Goal: Task Accomplishment & Management: Complete application form

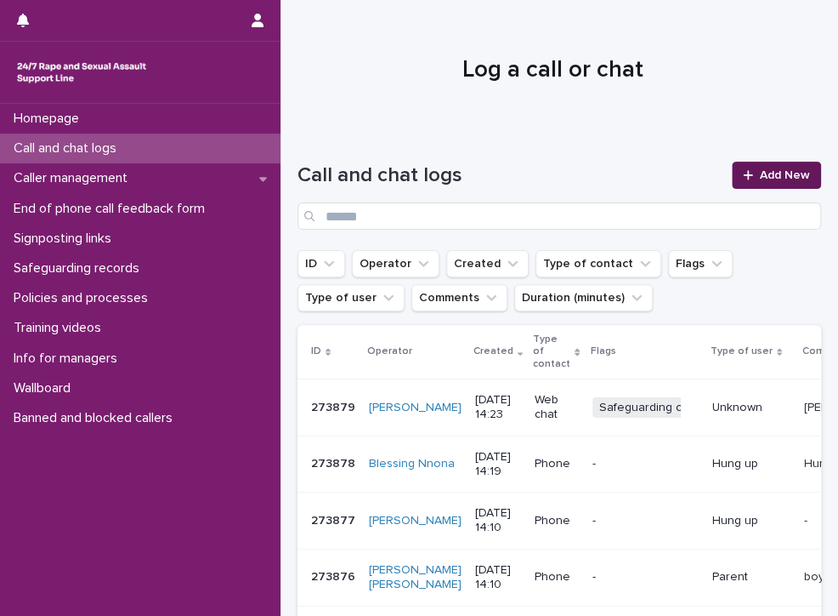
click at [784, 173] on span "Add New" at bounding box center [785, 175] width 50 height 12
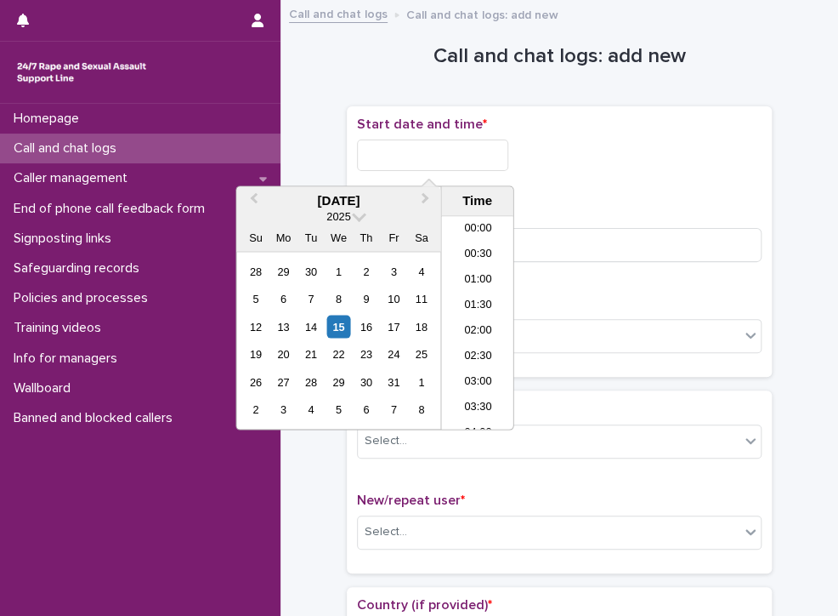
click at [495, 160] on input "text" at bounding box center [432, 154] width 151 height 31
click at [490, 286] on li "14:30" at bounding box center [477, 298] width 72 height 26
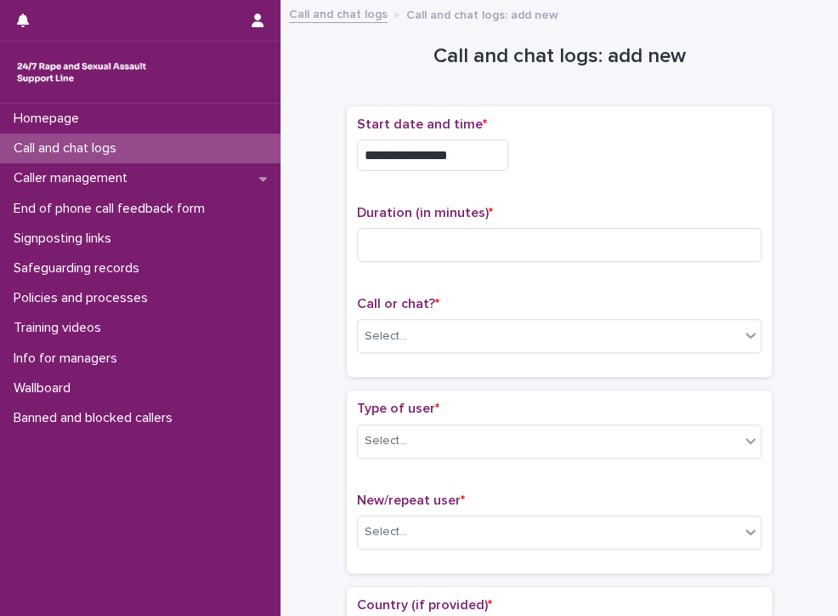
click at [491, 146] on input "**********" at bounding box center [432, 154] width 151 height 31
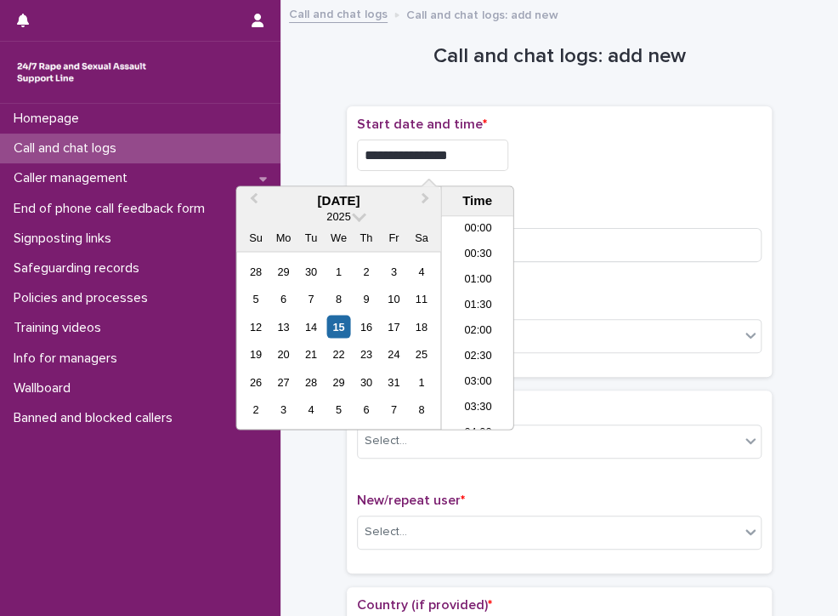
scroll to position [646, 0]
type input "**********"
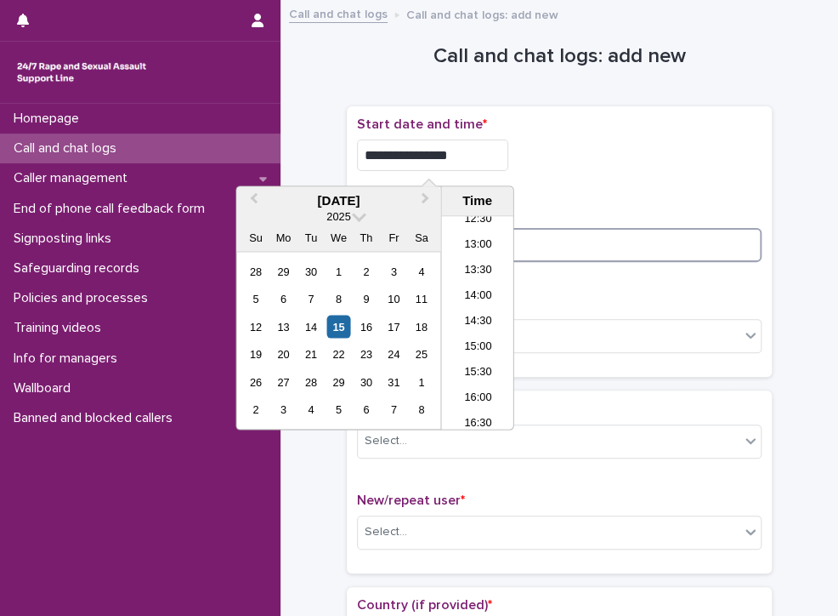
click at [645, 233] on input at bounding box center [559, 245] width 405 height 34
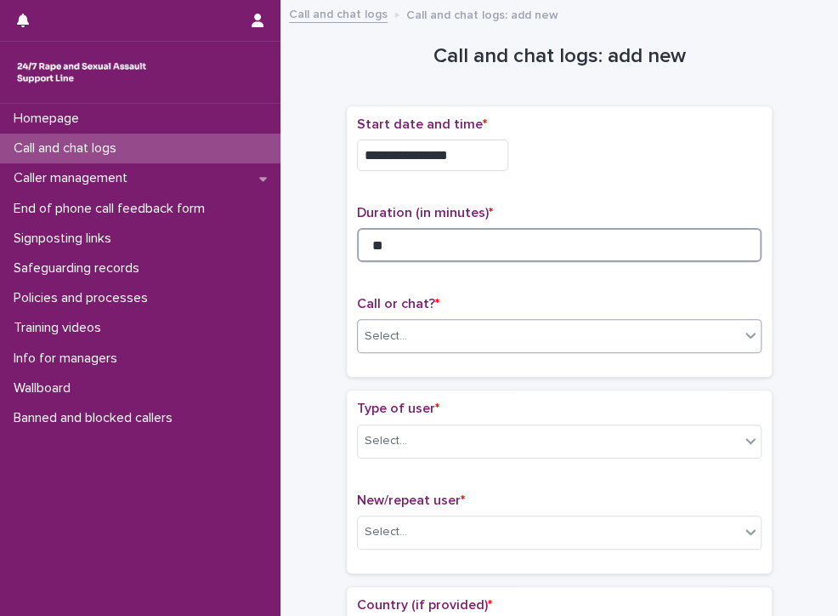
type input "**"
click at [484, 330] on div "Select..." at bounding box center [549, 336] width 382 height 28
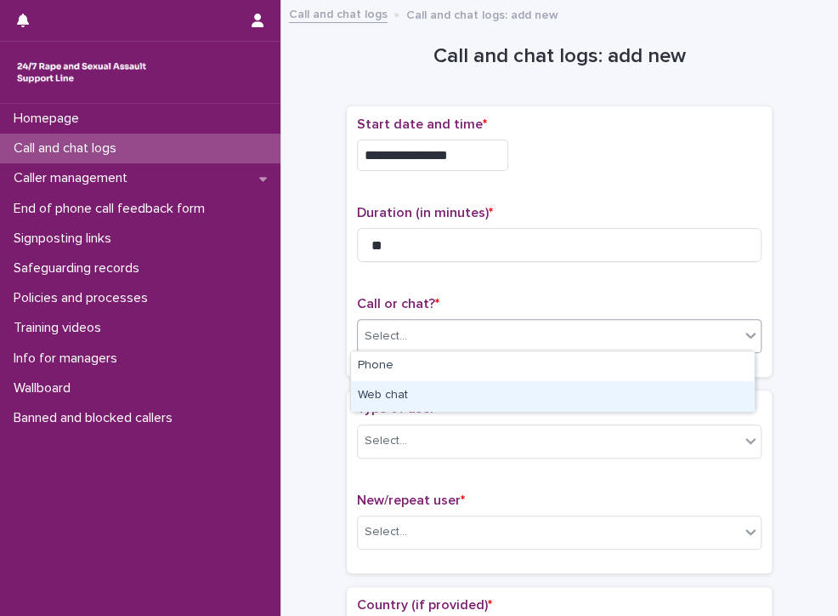
click at [389, 396] on div "Web chat" at bounding box center [552, 396] width 403 height 30
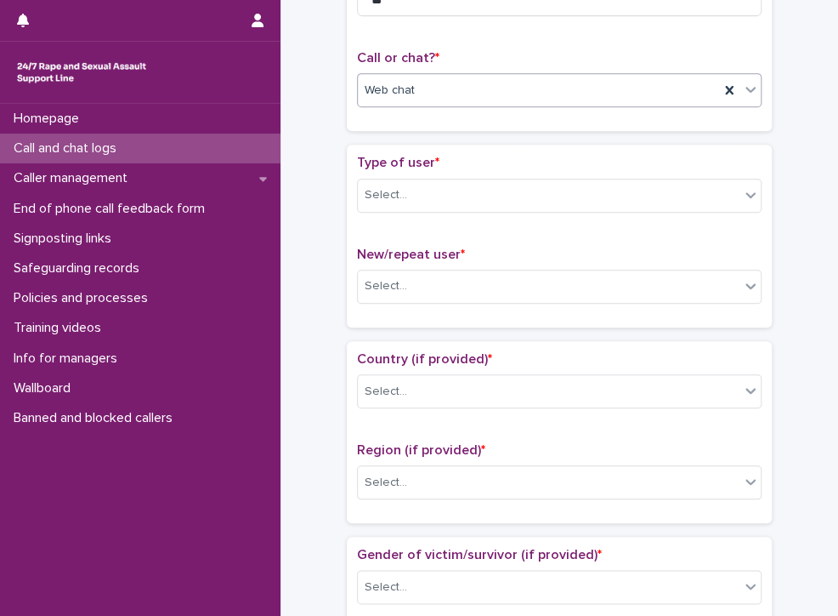
scroll to position [255, 0]
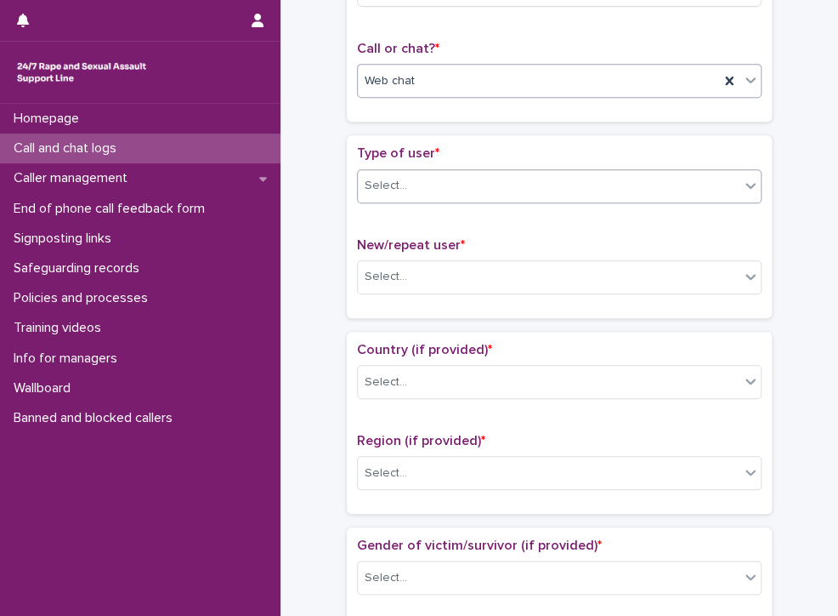
click at [399, 184] on div "Select..." at bounding box center [549, 186] width 382 height 28
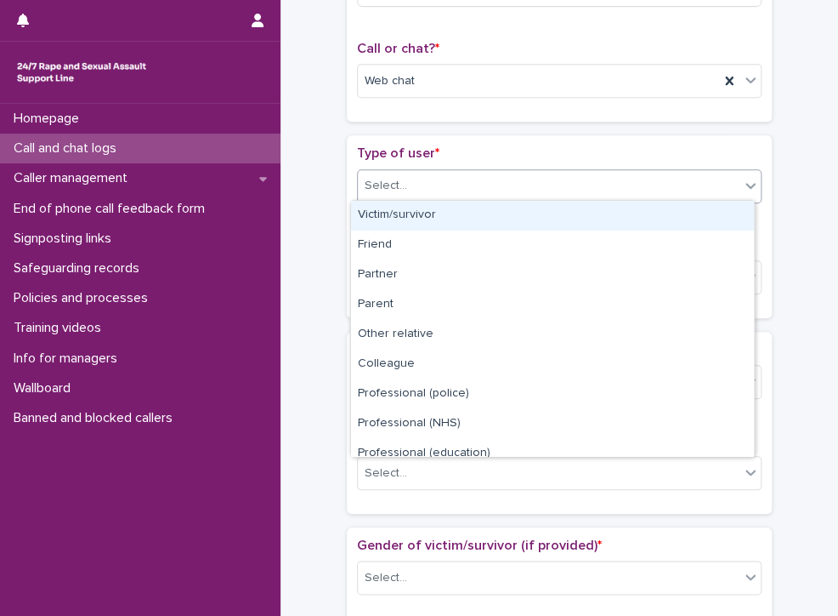
click at [422, 214] on div "Victim/survivor" at bounding box center [552, 216] width 403 height 30
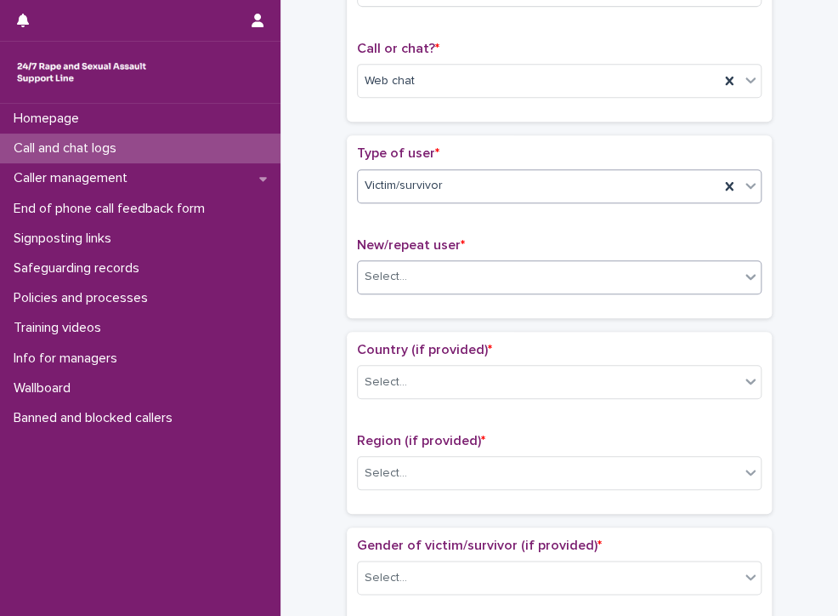
click at [381, 273] on div "Select..." at bounding box center [386, 277] width 43 height 18
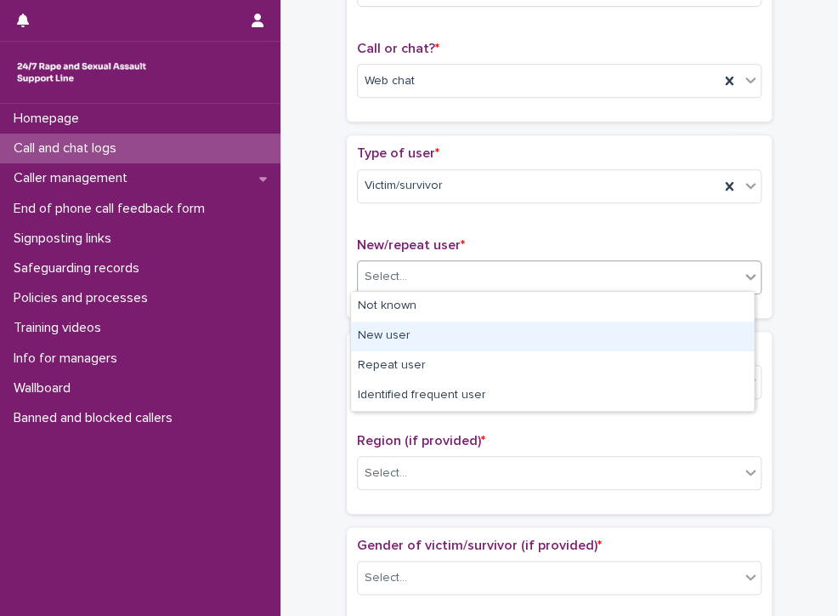
click at [488, 332] on div "New user" at bounding box center [552, 336] width 403 height 30
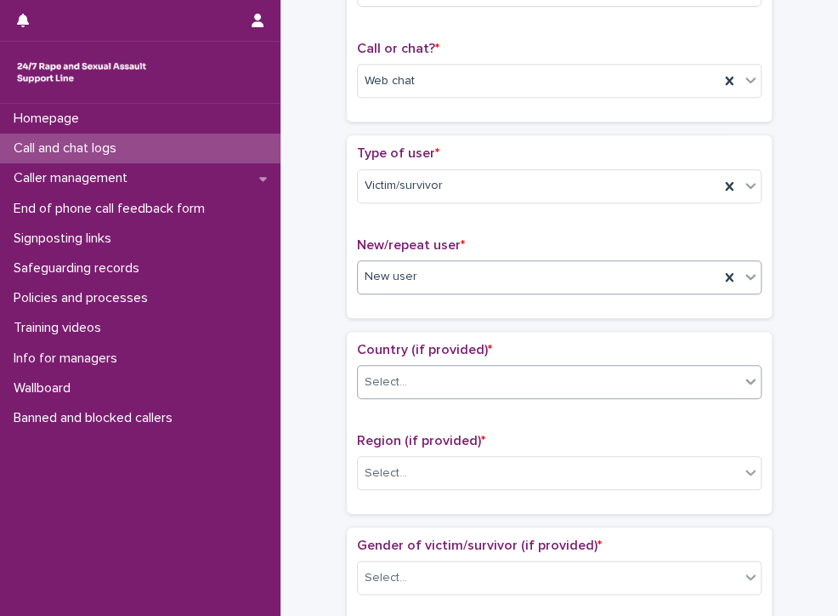
click at [449, 377] on div "Select..." at bounding box center [549, 382] width 382 height 28
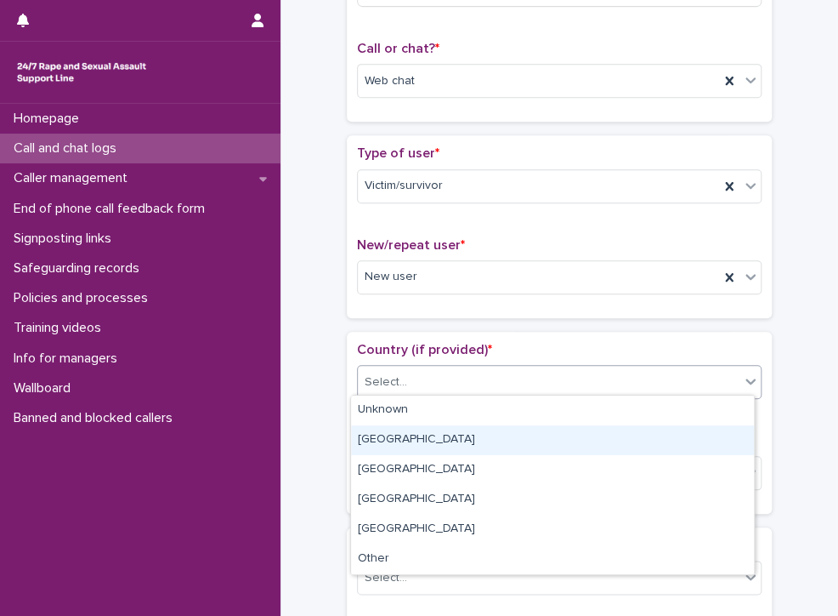
click at [396, 439] on div "[GEOGRAPHIC_DATA]" at bounding box center [552, 440] width 403 height 30
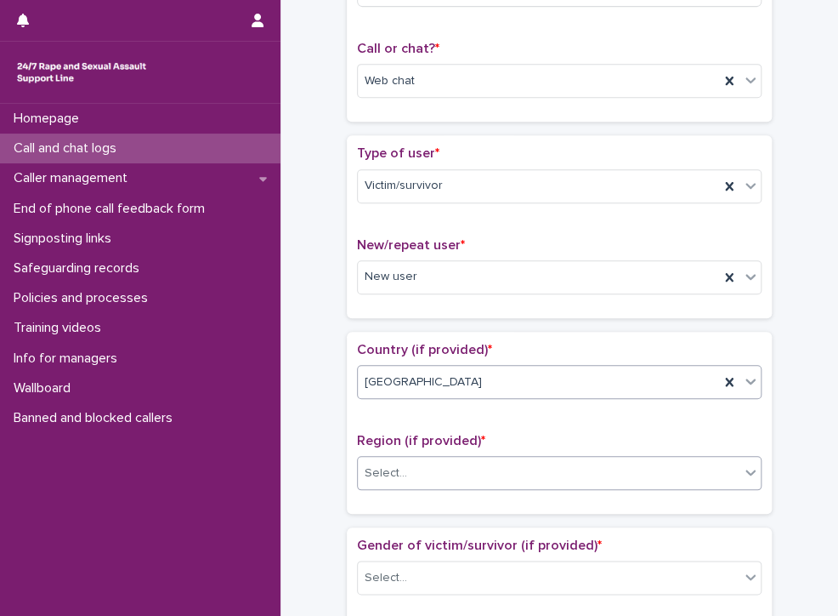
click at [398, 467] on div "Select..." at bounding box center [386, 473] width 43 height 18
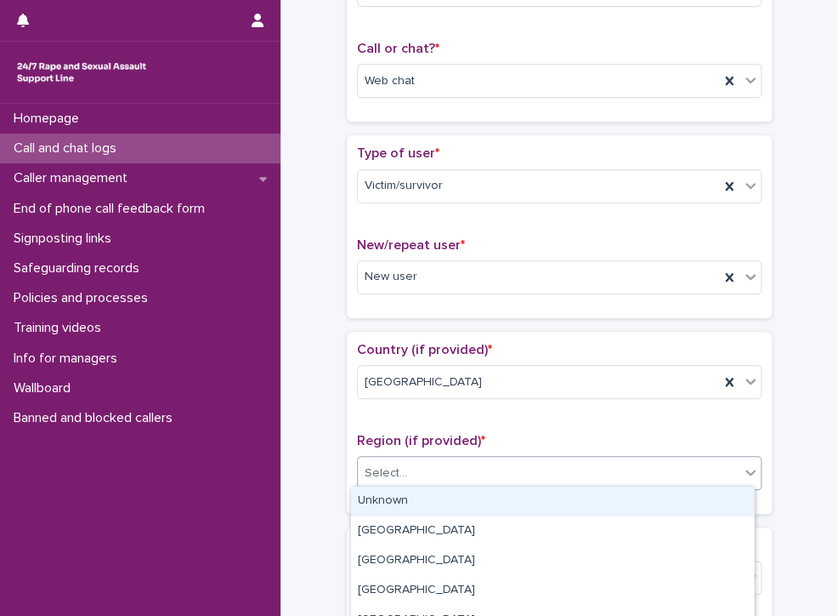
click at [396, 498] on div "Unknown" at bounding box center [552, 501] width 403 height 30
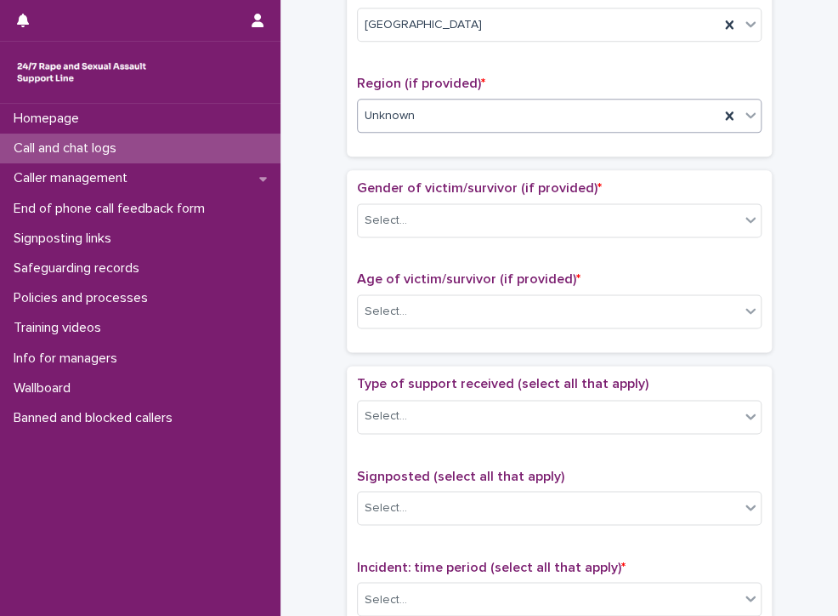
scroll to position [595, 0]
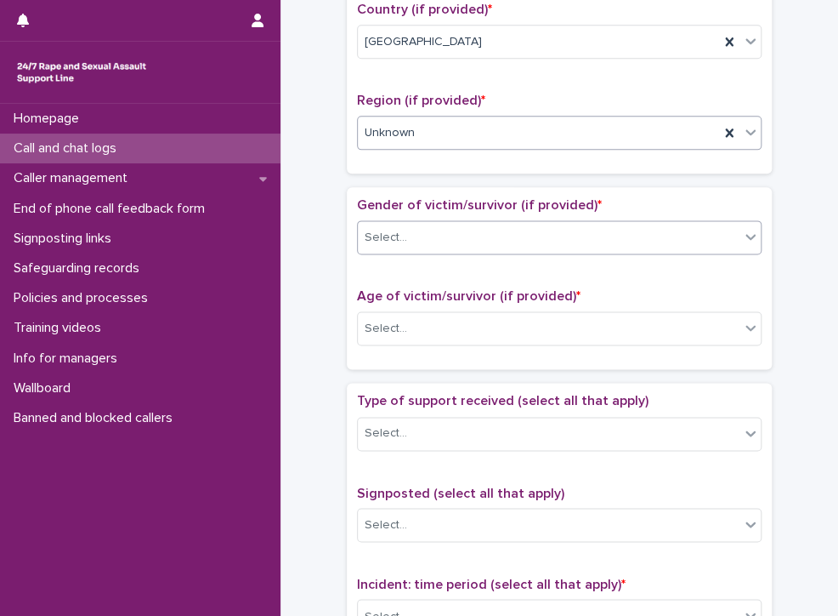
click at [384, 229] on div "Select..." at bounding box center [386, 238] width 43 height 18
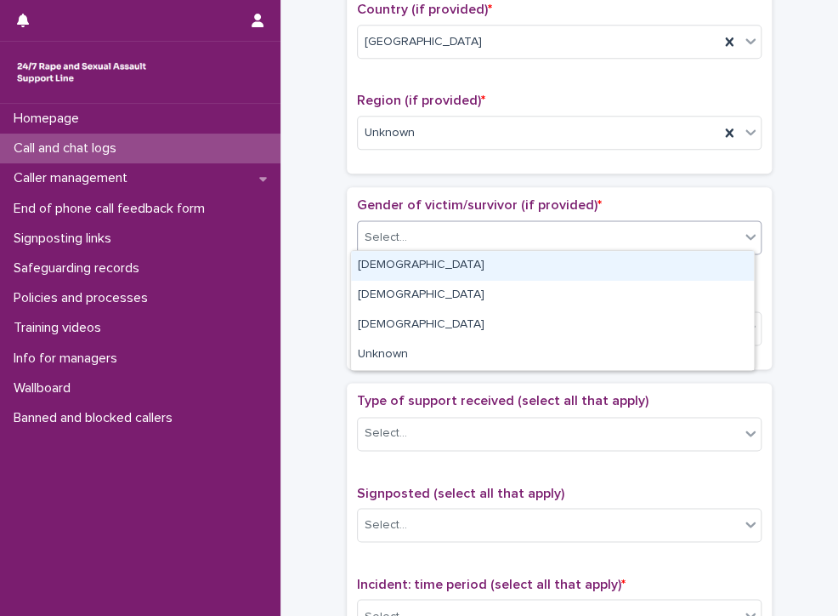
click at [395, 267] on div "[DEMOGRAPHIC_DATA]" at bounding box center [552, 266] width 403 height 30
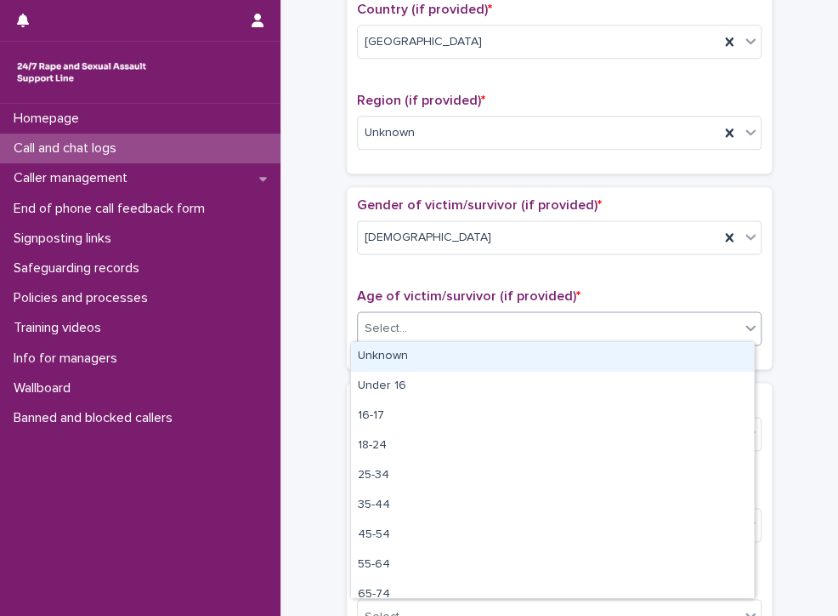
click at [398, 320] on div "Select..." at bounding box center [386, 329] width 43 height 18
click at [395, 356] on div "Unknown" at bounding box center [552, 357] width 403 height 30
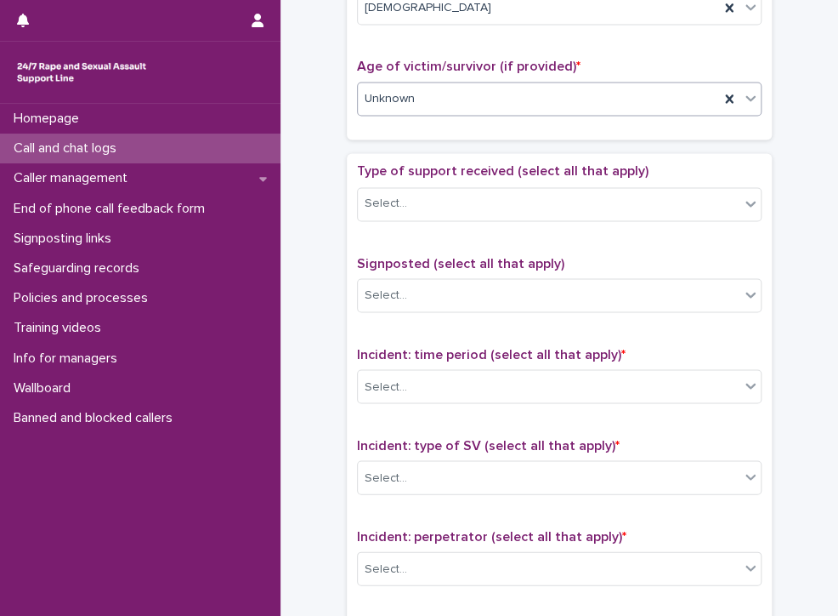
scroll to position [850, 0]
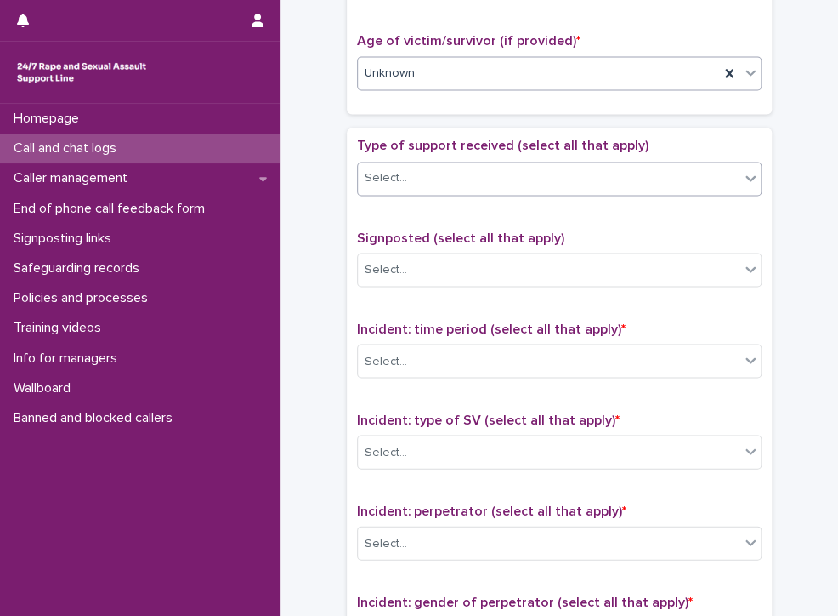
click at [415, 174] on div "Select..." at bounding box center [549, 178] width 382 height 28
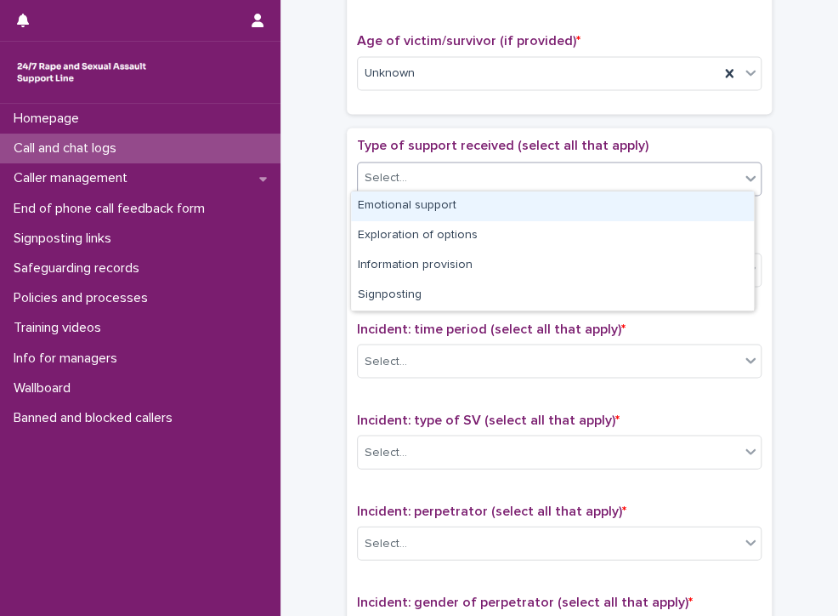
click at [444, 207] on div "Emotional support" at bounding box center [552, 206] width 403 height 30
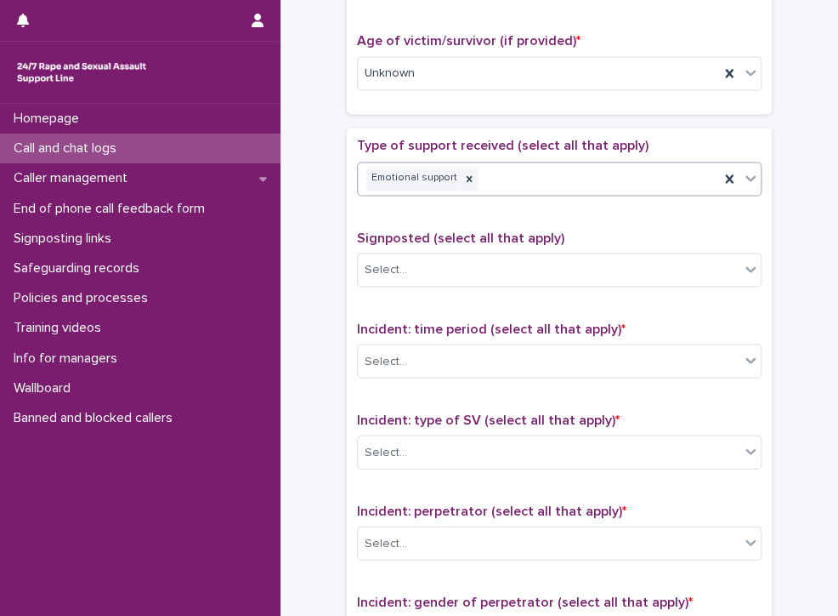
click at [624, 172] on div "Emotional support" at bounding box center [538, 178] width 361 height 30
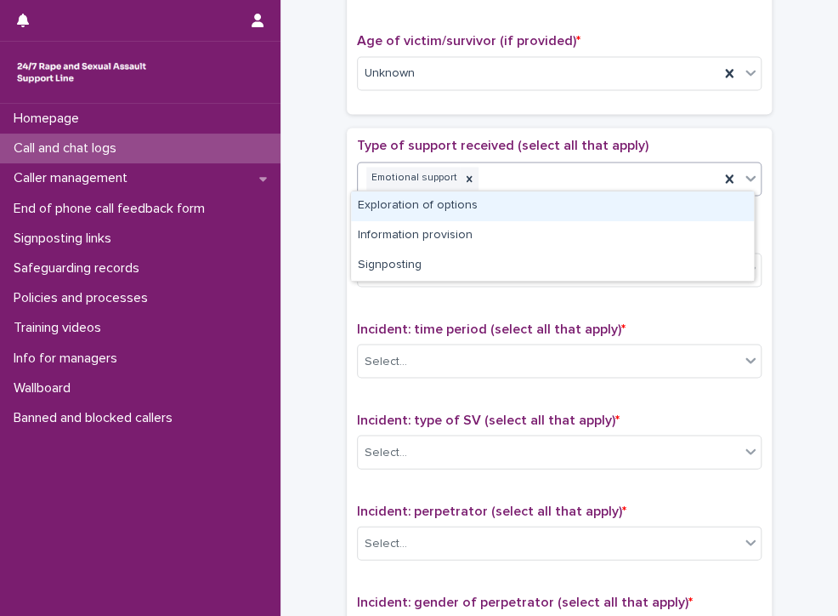
click at [475, 206] on div "Exploration of options" at bounding box center [552, 206] width 403 height 30
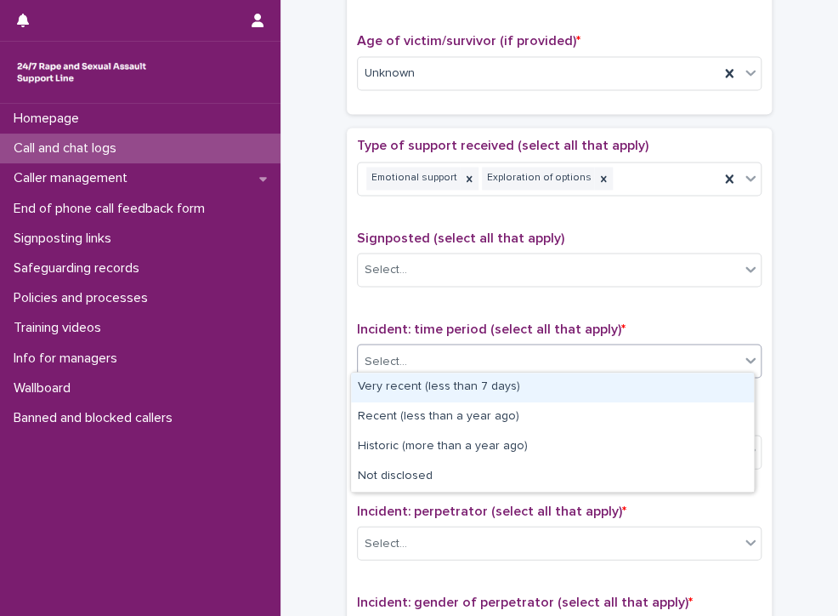
click at [527, 350] on div "Select..." at bounding box center [549, 361] width 382 height 28
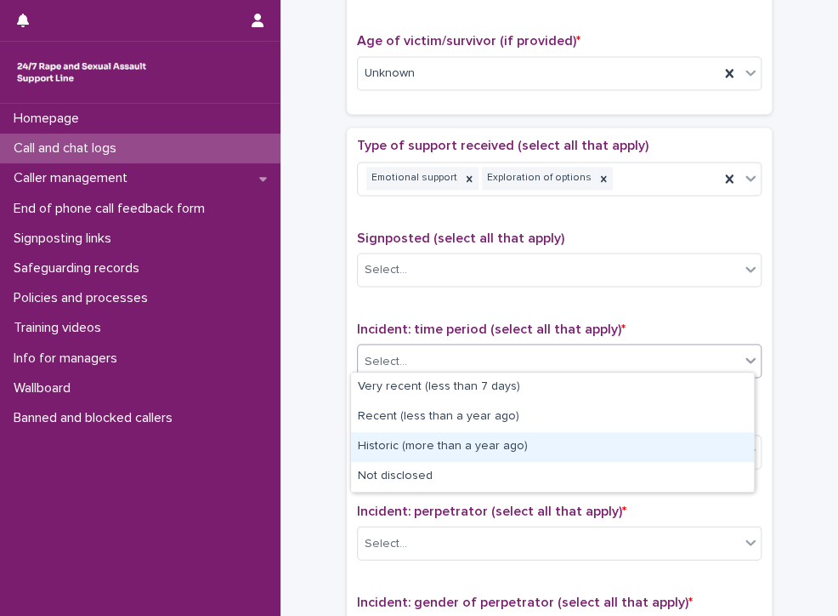
click at [543, 443] on div "Historic (more than a year ago)" at bounding box center [552, 447] width 403 height 30
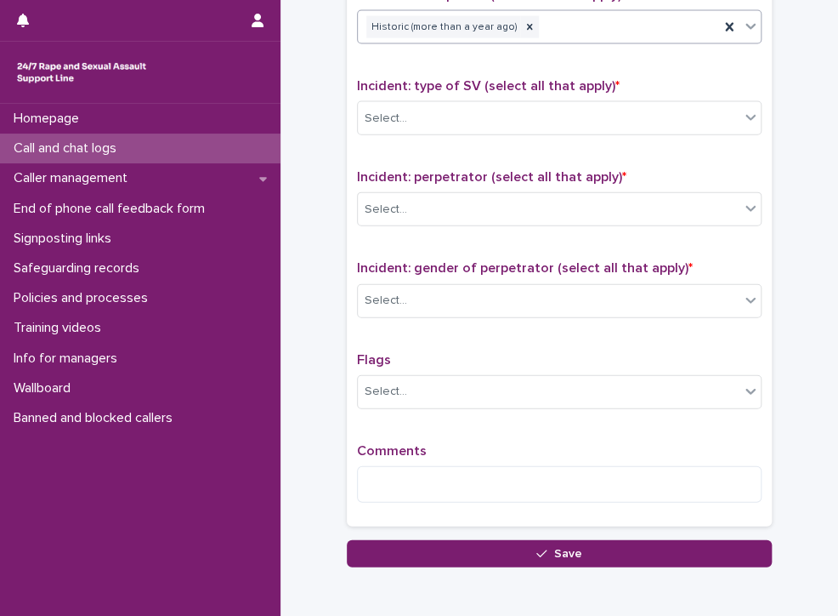
scroll to position [1191, 0]
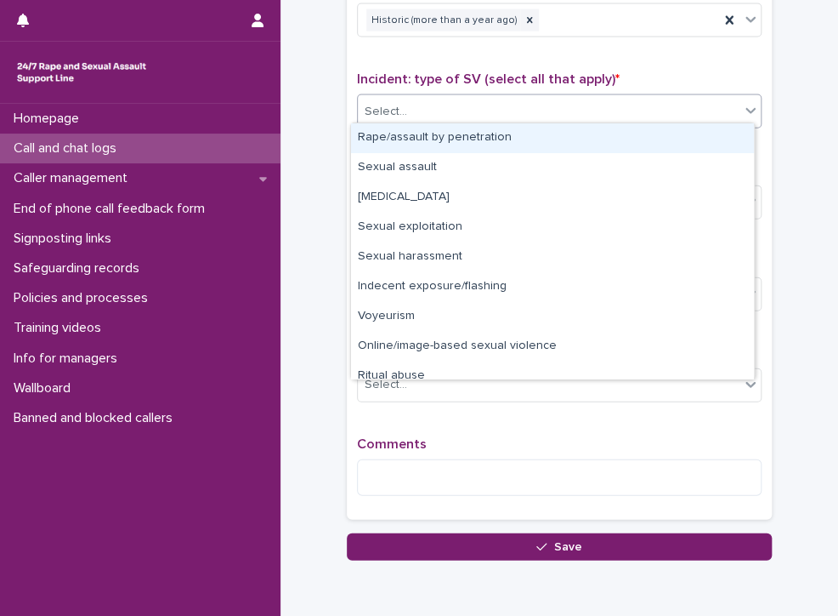
click at [388, 103] on div "Select..." at bounding box center [386, 112] width 43 height 18
click at [382, 141] on div "Rape/assault by penetration" at bounding box center [552, 138] width 403 height 30
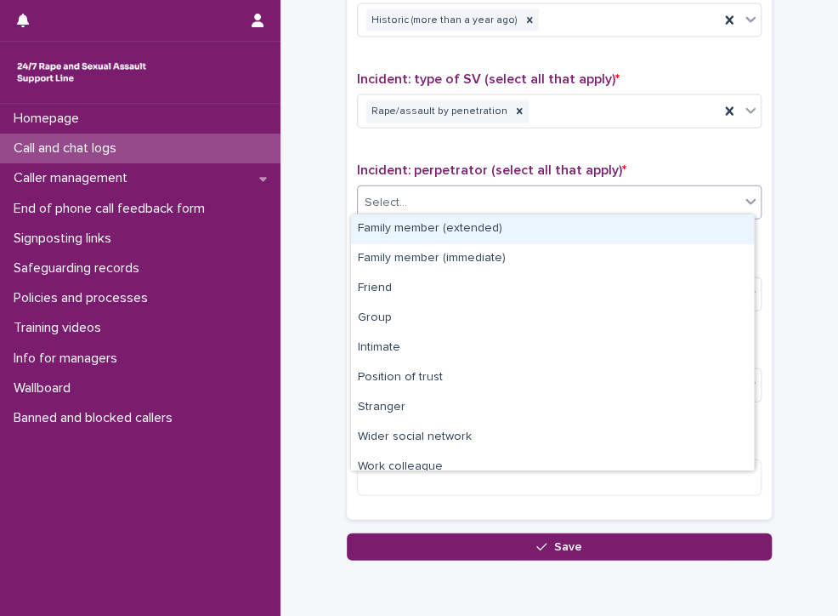
click at [434, 194] on div "Select..." at bounding box center [549, 203] width 382 height 28
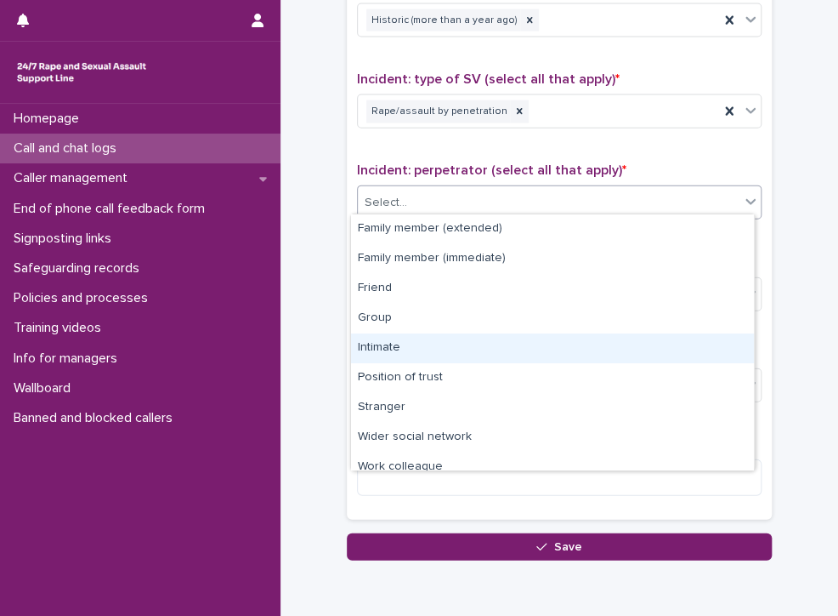
click at [384, 344] on div "Intimate" at bounding box center [552, 348] width 403 height 30
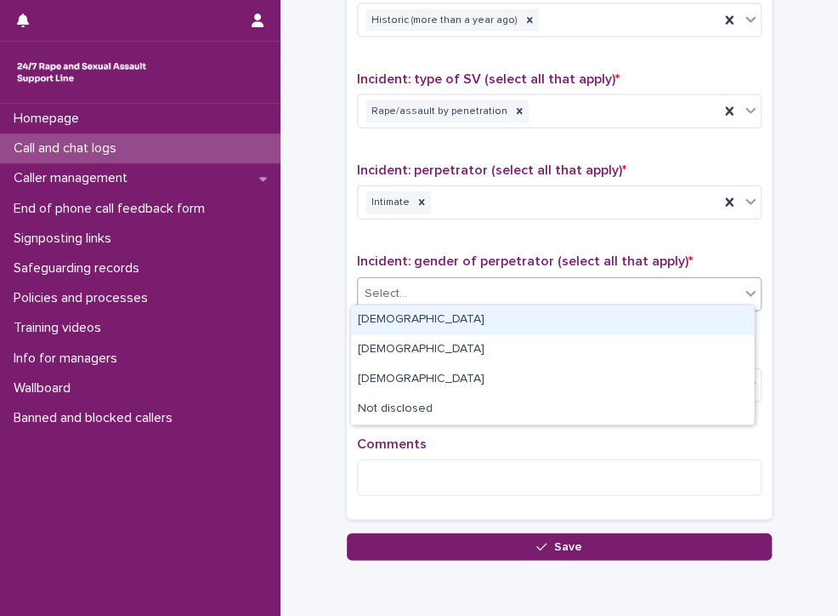
click at [452, 287] on div "Select..." at bounding box center [549, 294] width 382 height 28
click at [435, 311] on div "[DEMOGRAPHIC_DATA]" at bounding box center [552, 320] width 403 height 30
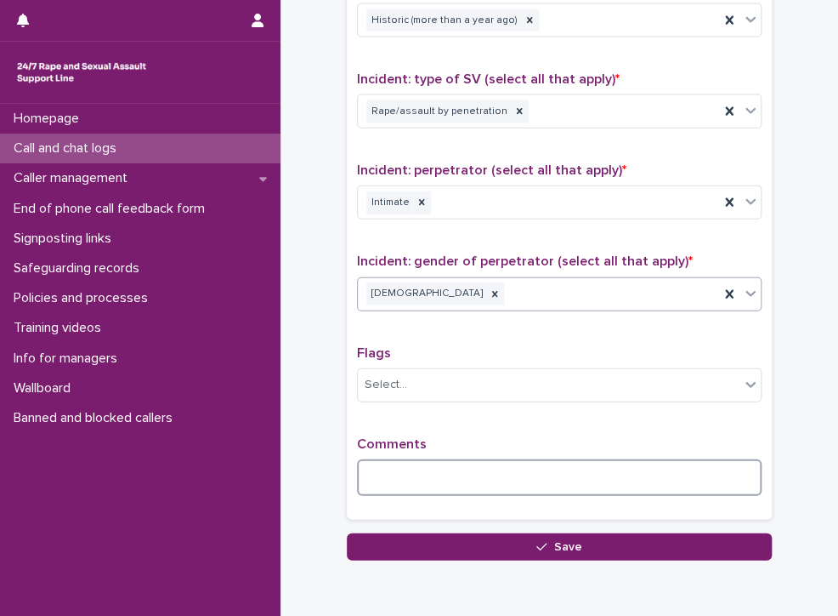
click at [441, 482] on textarea at bounding box center [559, 477] width 405 height 37
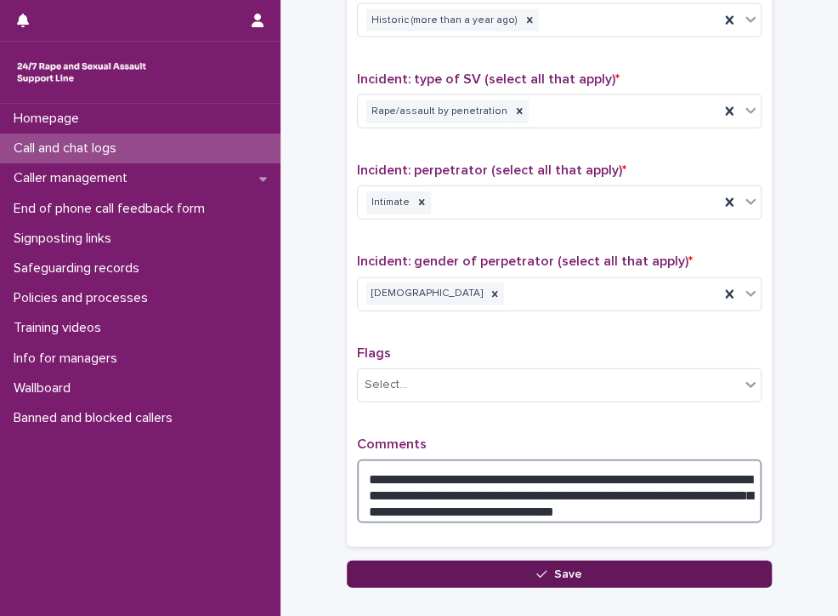
type textarea "**********"
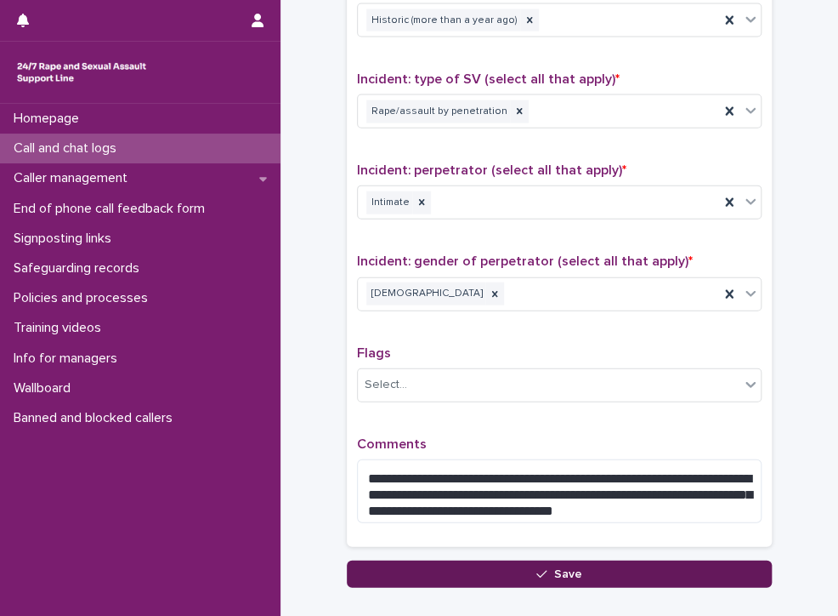
click at [432, 560] on button "Save" at bounding box center [559, 573] width 425 height 27
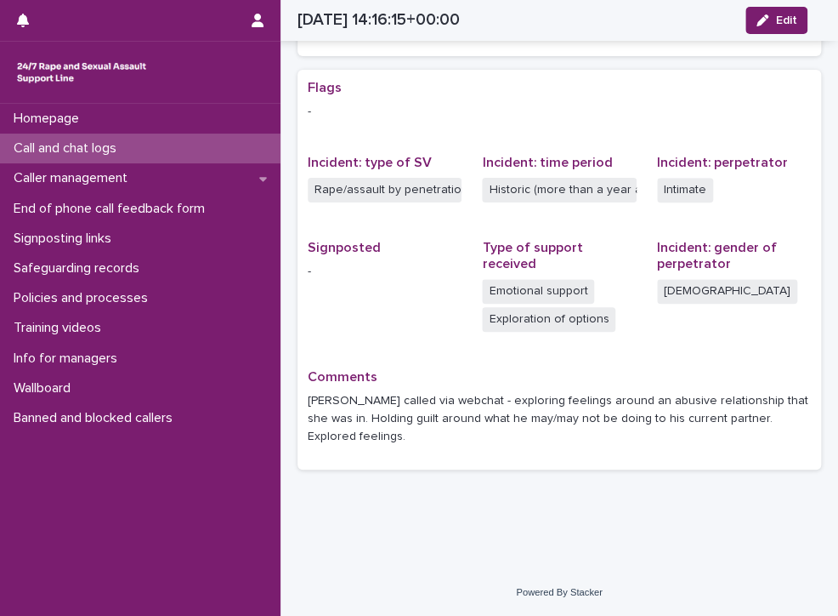
scroll to position [299, 0]
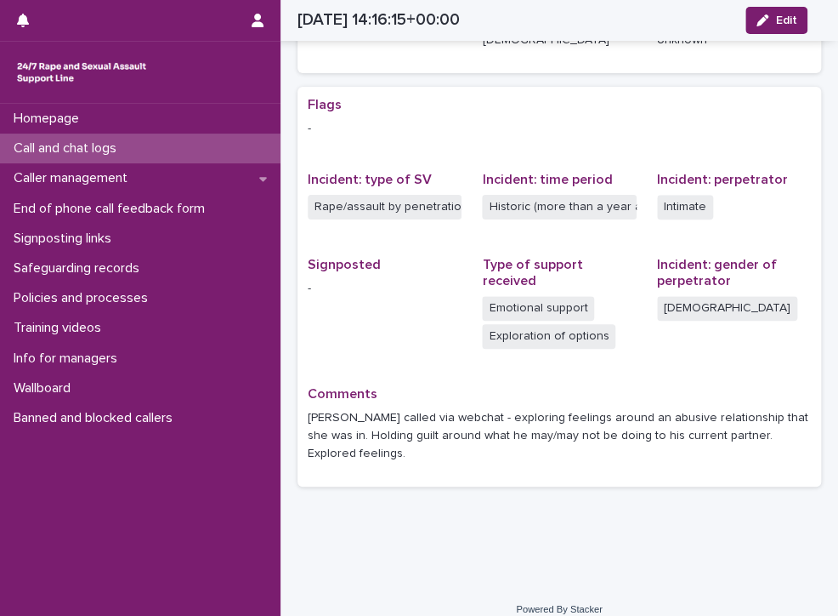
drag, startPoint x: 146, startPoint y: 58, endPoint x: 156, endPoint y: 139, distance: 81.4
click at [156, 139] on div "Call and chat logs" at bounding box center [140, 149] width 281 height 30
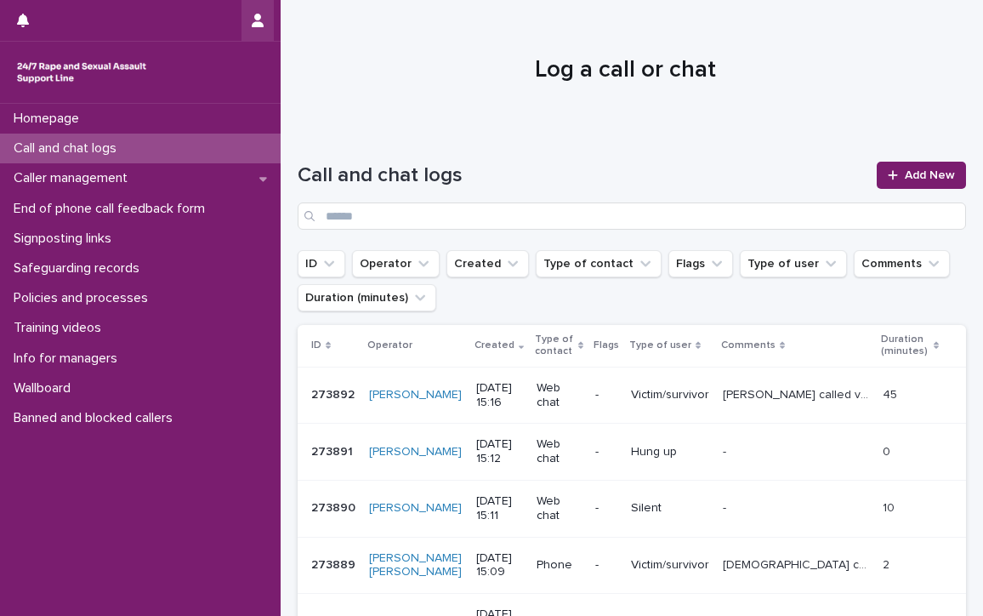
click at [251, 9] on button "button" at bounding box center [258, 20] width 32 height 41
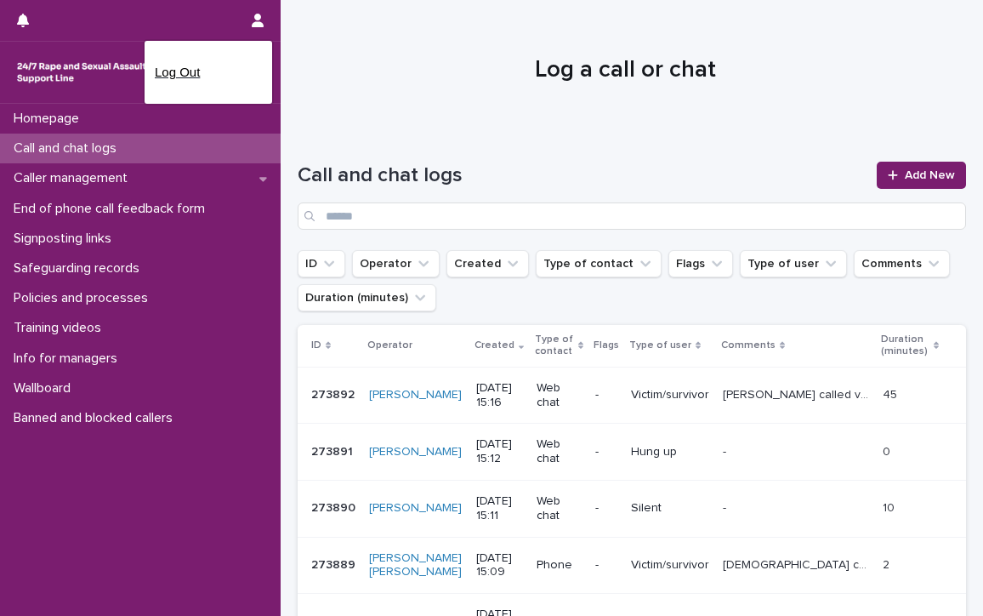
click at [193, 71] on p "Log Out" at bounding box center [208, 72] width 107 height 29
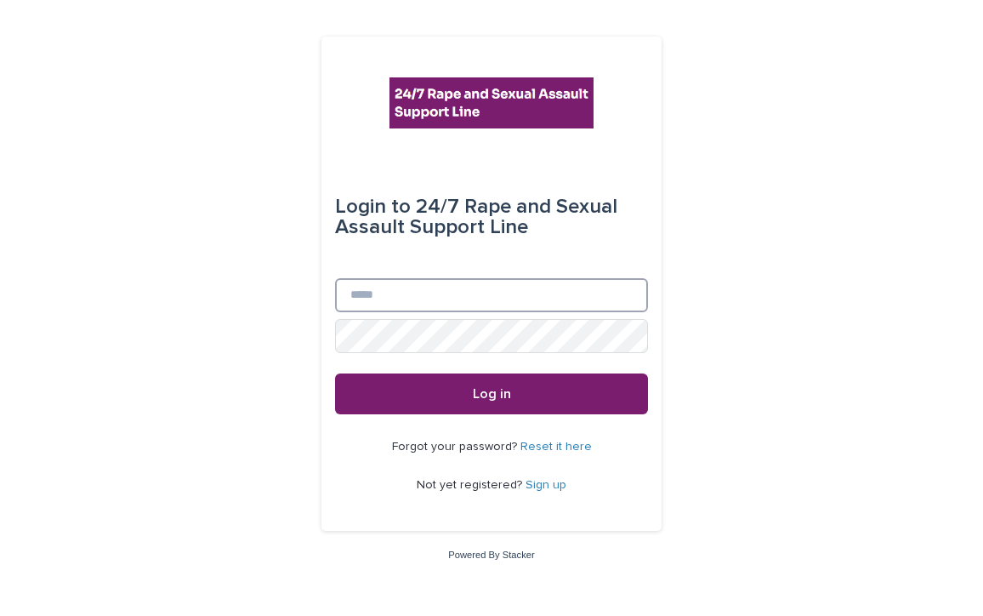
type input "**********"
